Goal: Information Seeking & Learning: Learn about a topic

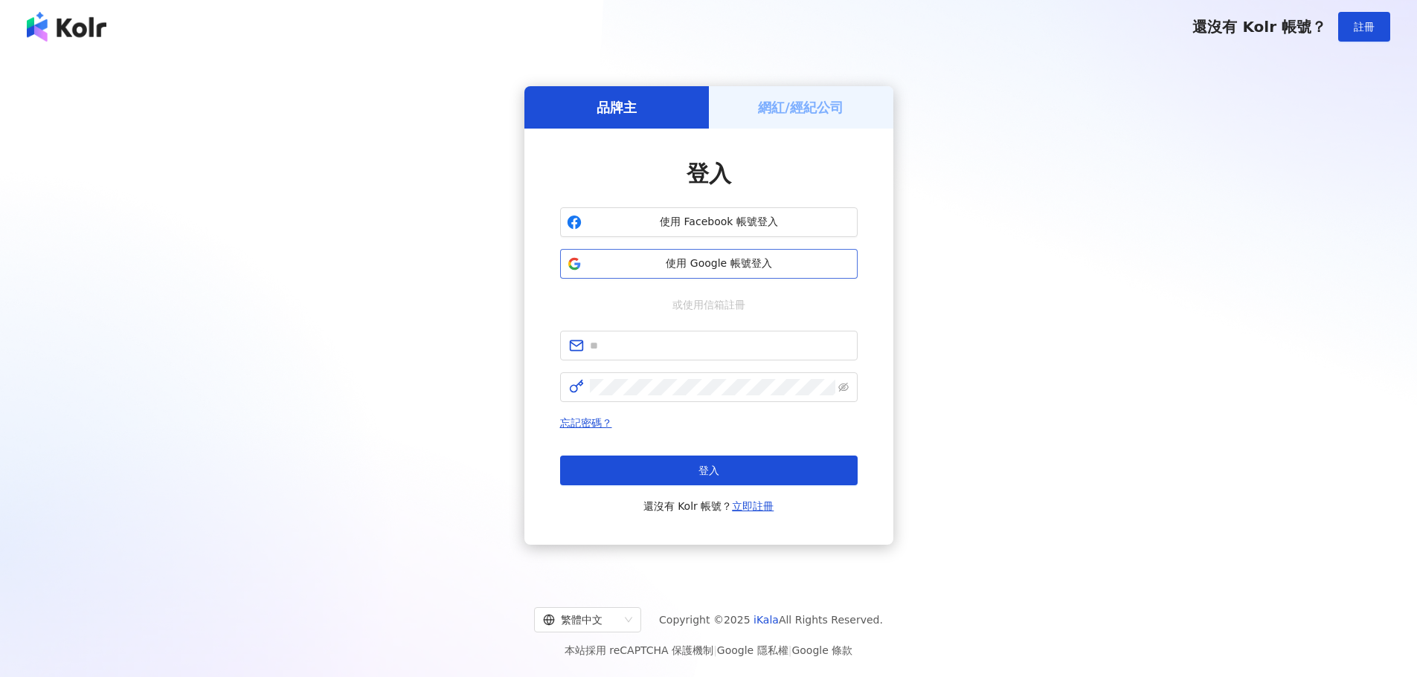
click at [745, 268] on span "使用 Google 帳號登入" at bounding box center [718, 264] width 263 height 15
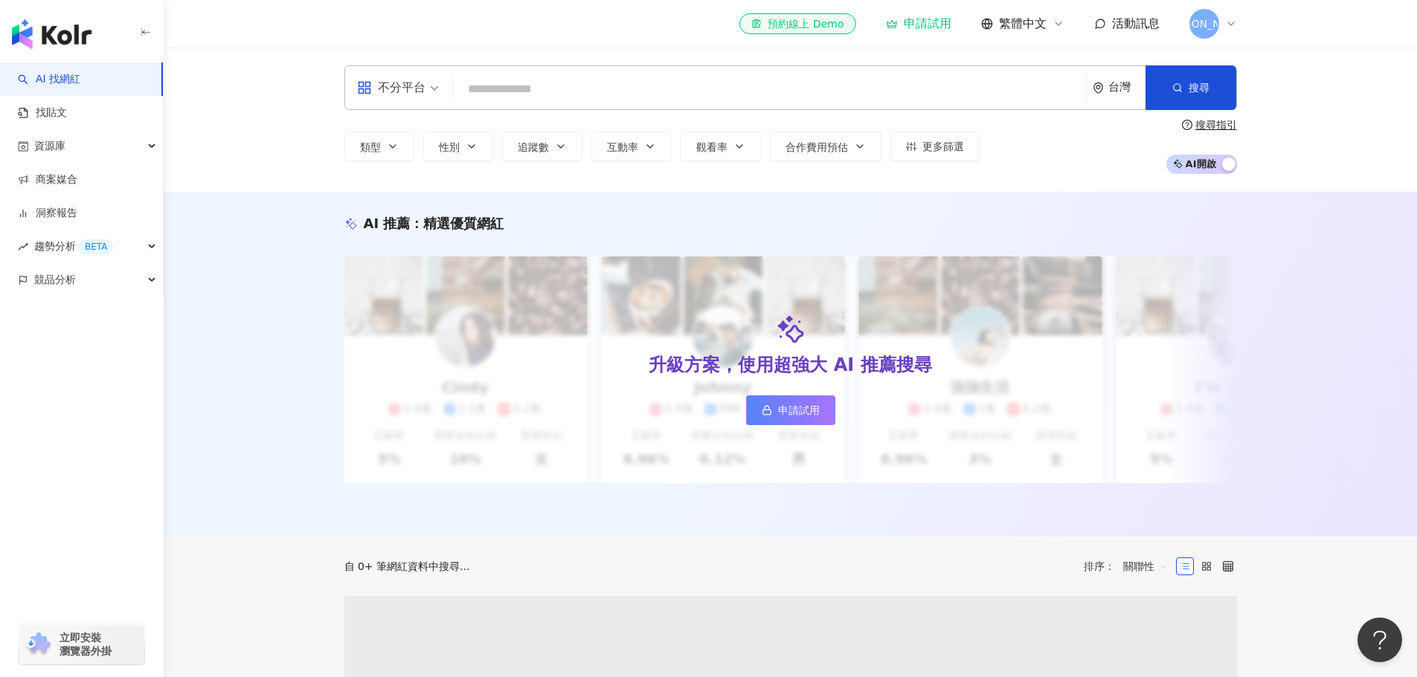
click at [615, 101] on input "search" at bounding box center [770, 89] width 620 height 28
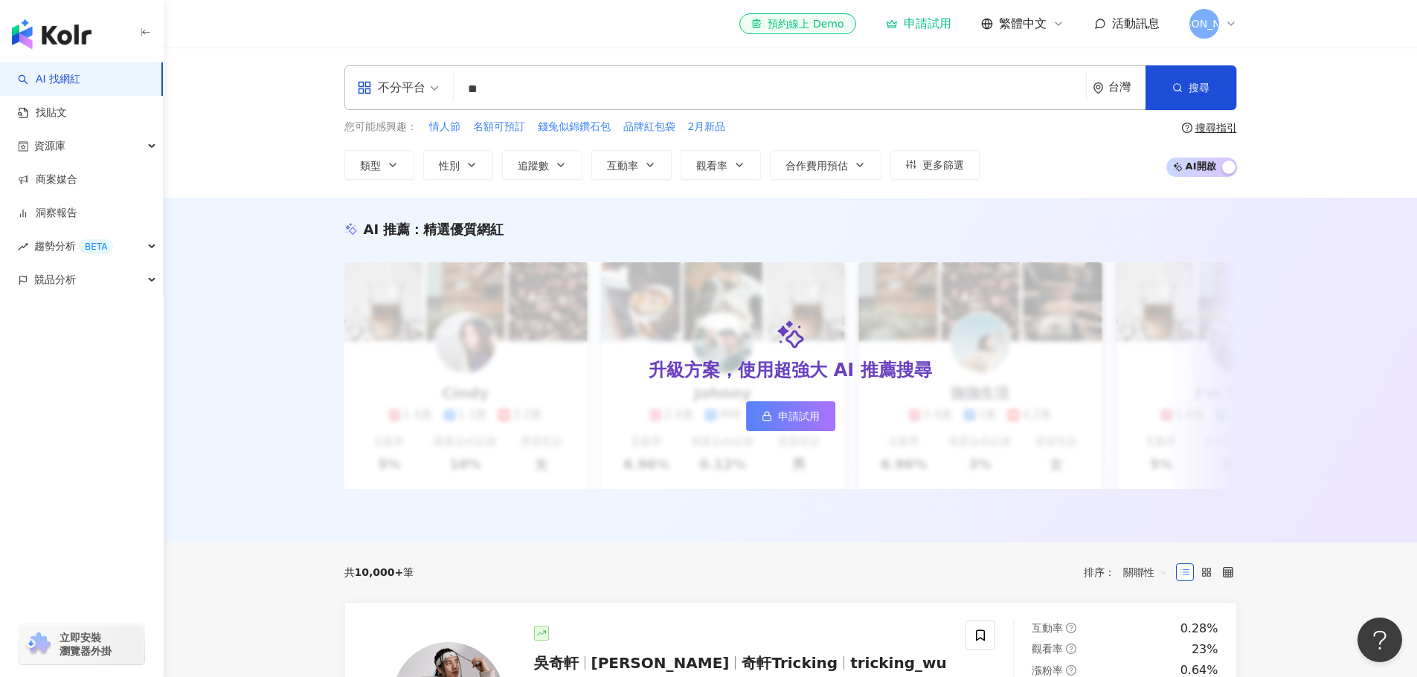
type input "**"
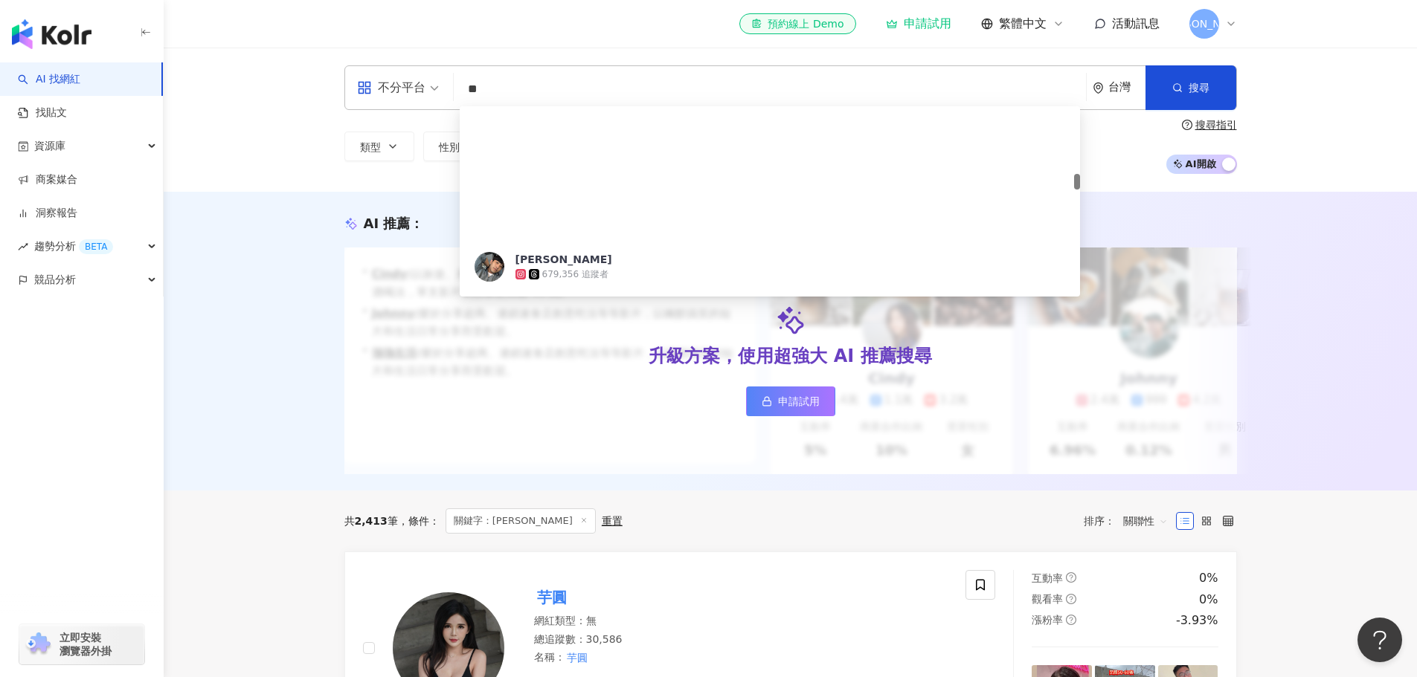
scroll to position [818, 0]
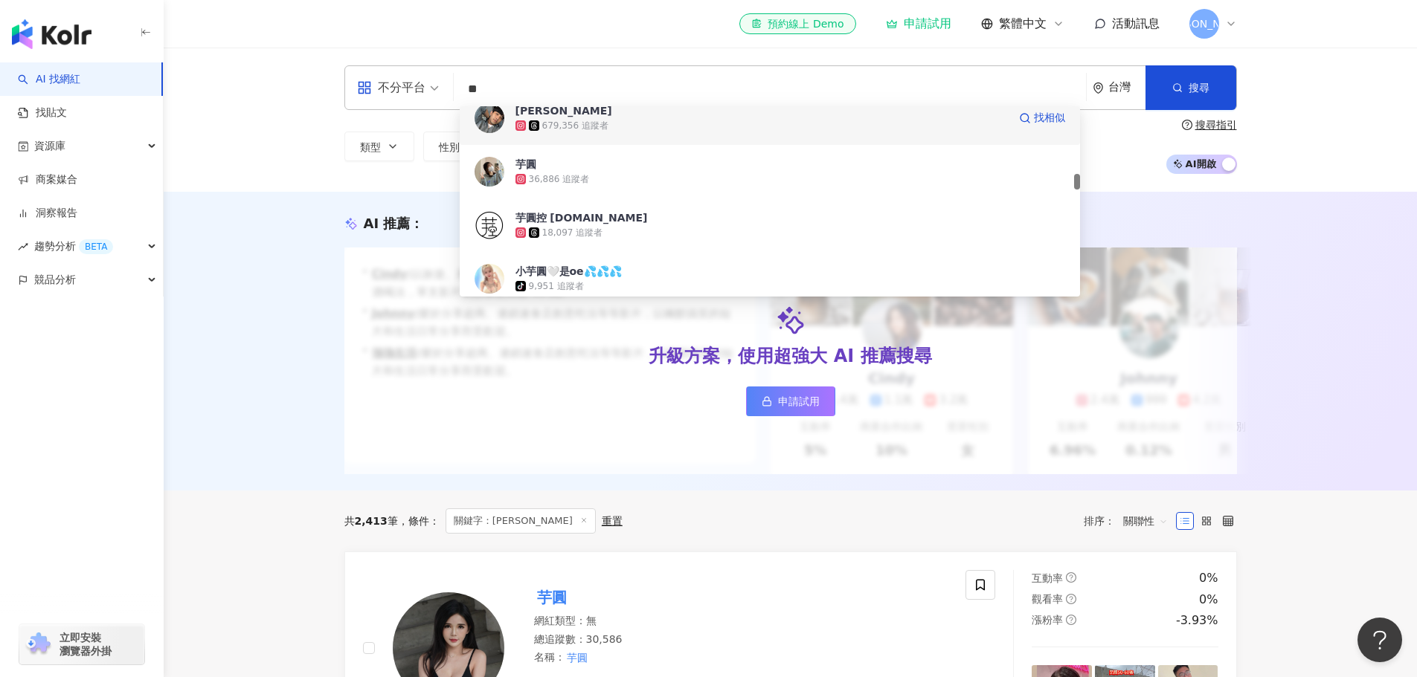
click at [664, 126] on div "679,356 追蹤者" at bounding box center [761, 125] width 492 height 15
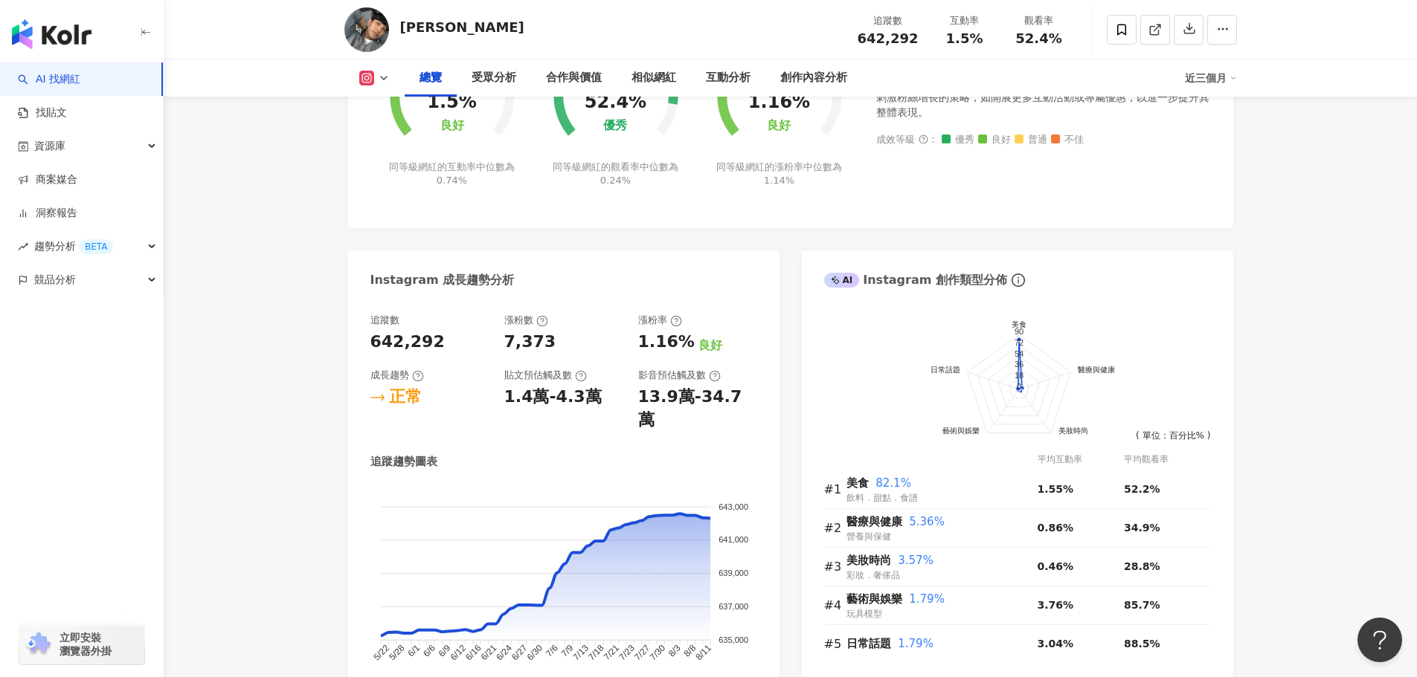
scroll to position [818, 0]
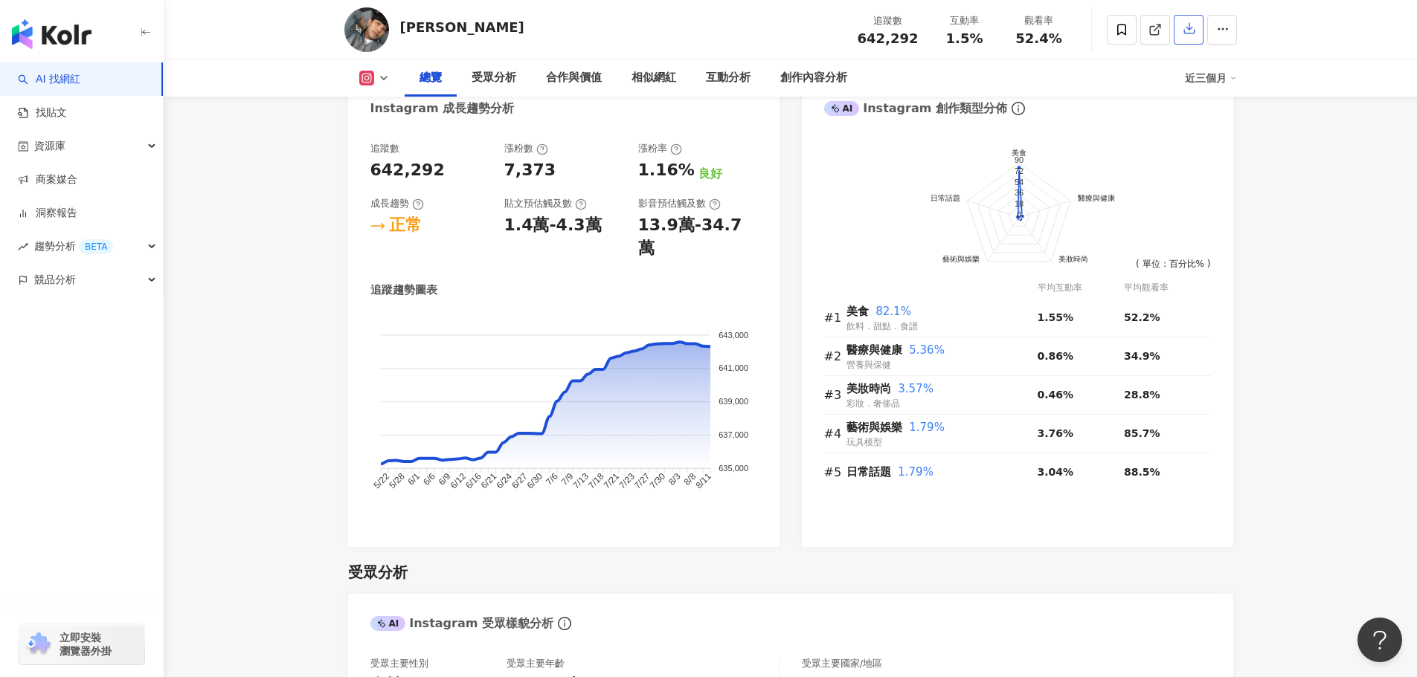
click at [1189, 34] on icon "button" at bounding box center [1189, 29] width 10 height 10
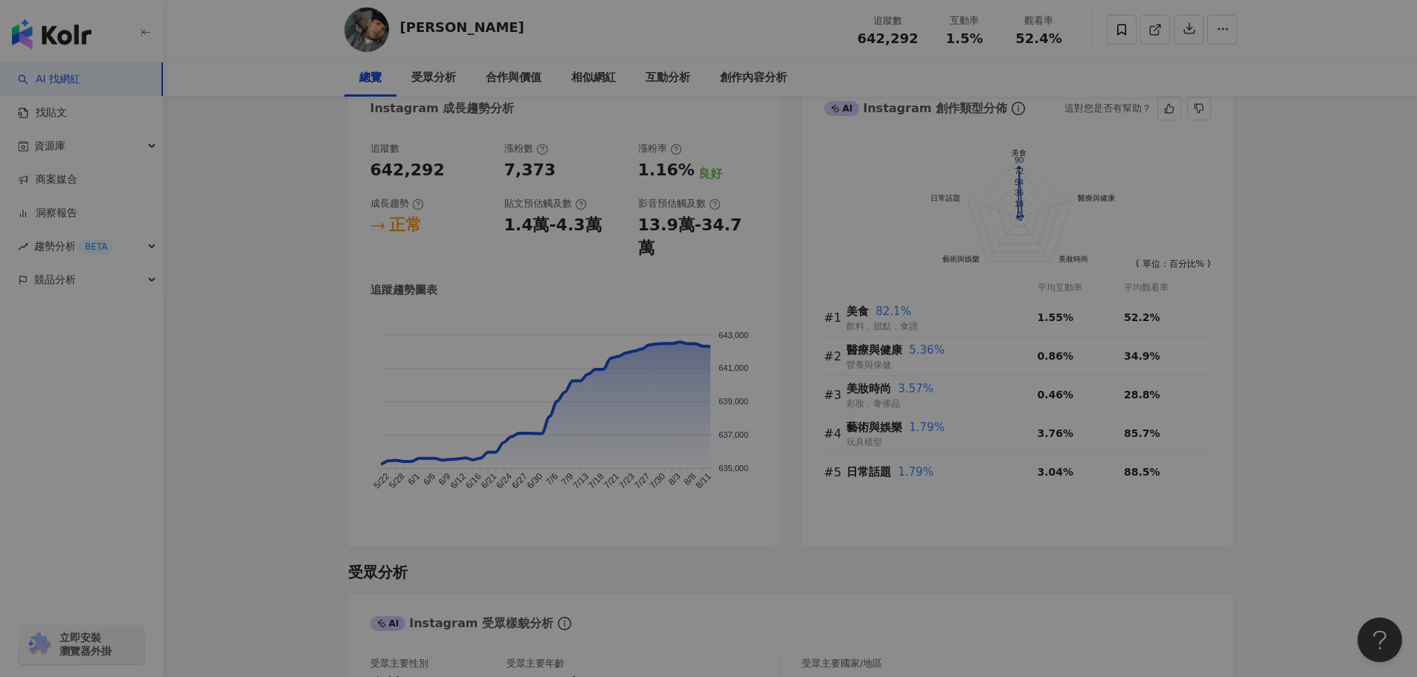
scroll to position [0, 0]
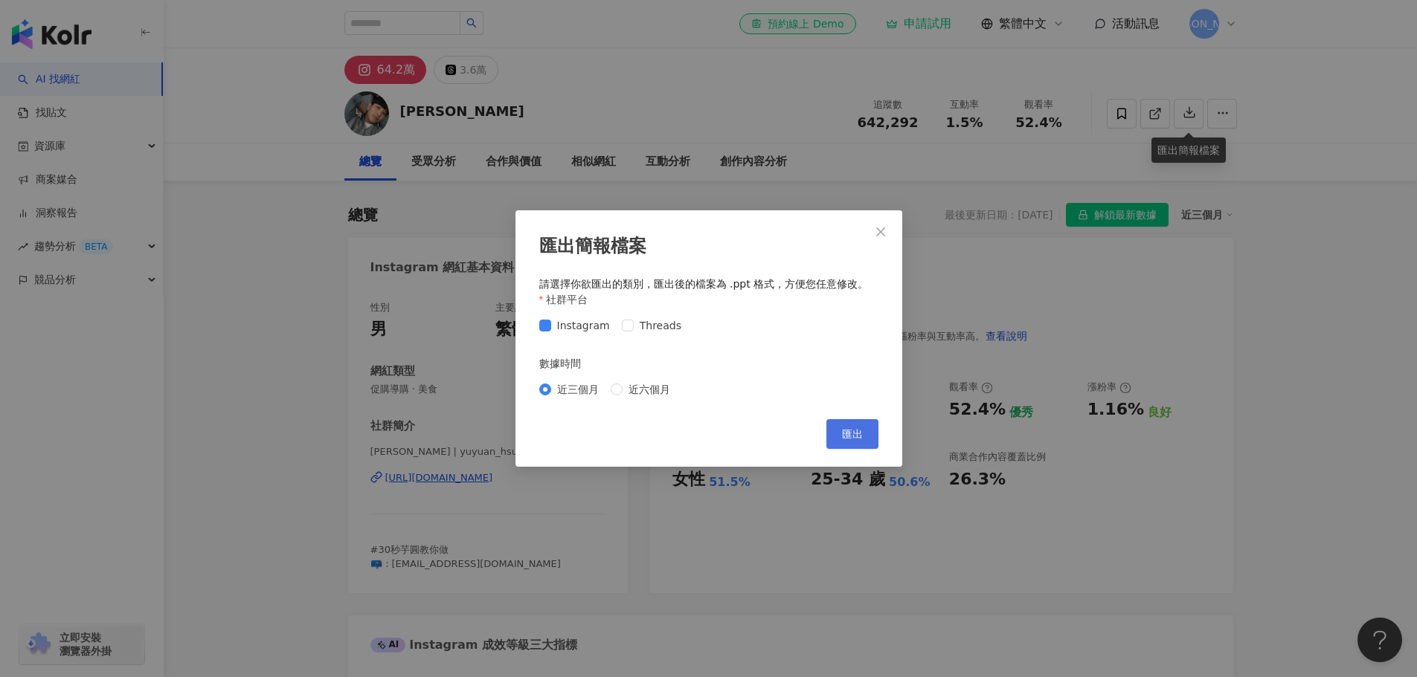
click at [840, 434] on button "匯出" at bounding box center [852, 434] width 52 height 30
click at [882, 221] on button "Close" at bounding box center [881, 232] width 30 height 30
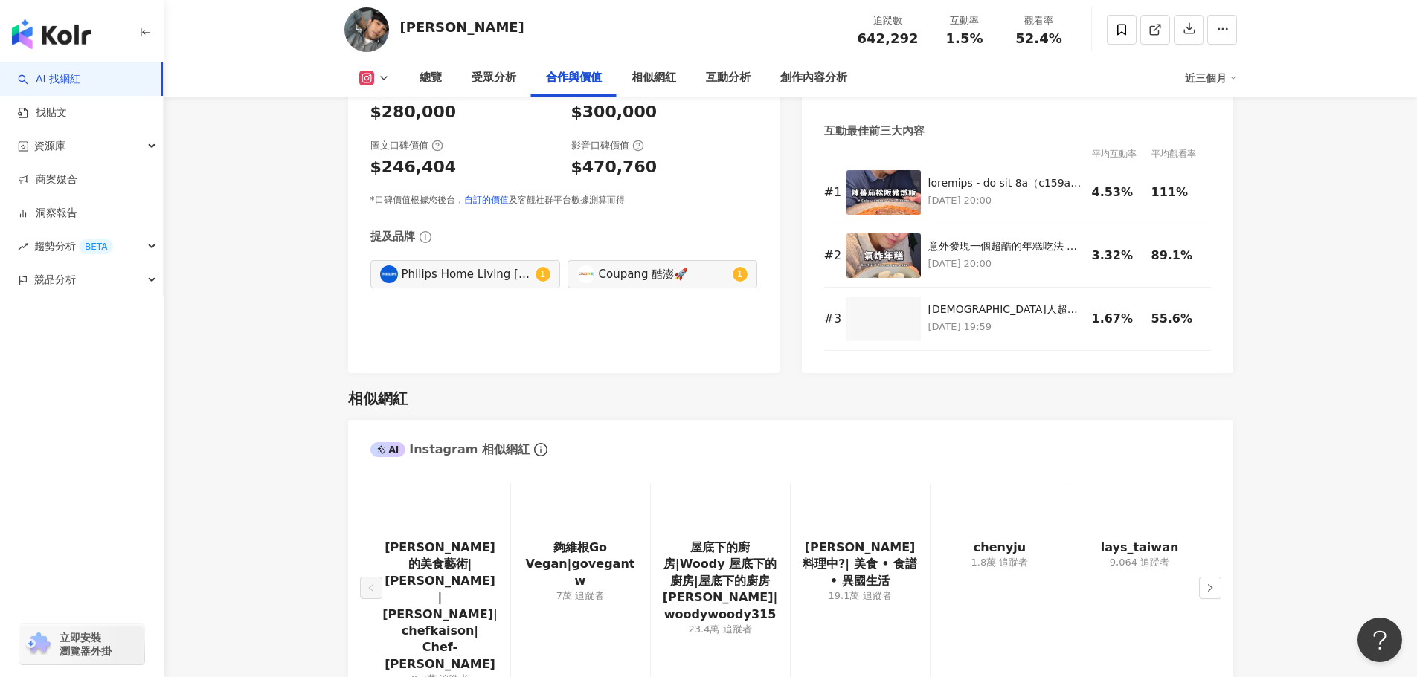
scroll to position [2156, 0]
